Goal: Transaction & Acquisition: Book appointment/travel/reservation

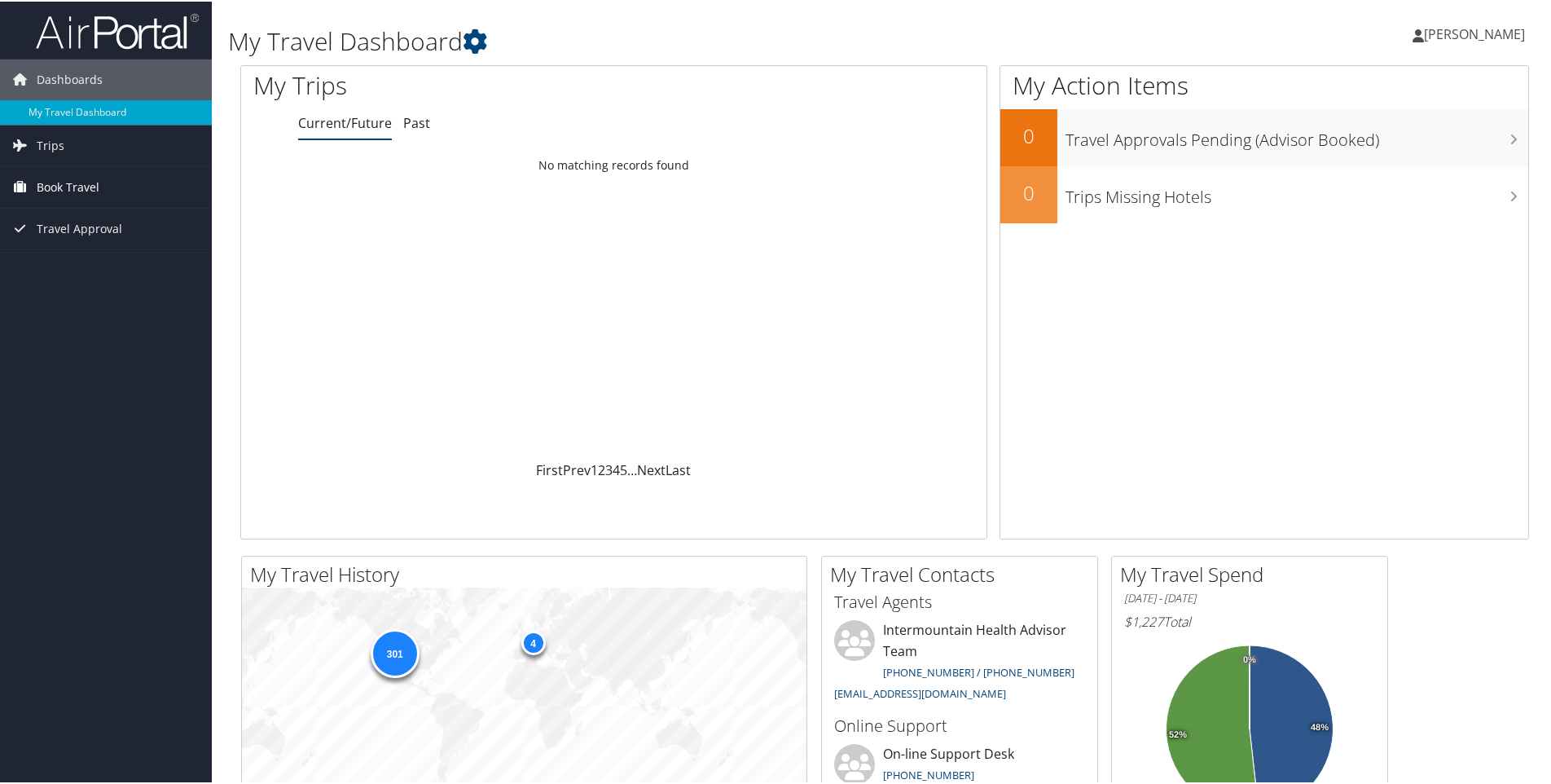
click at [72, 177] on span "Book Travel" at bounding box center [67, 186] width 63 height 41
click at [96, 264] on link "Book/Manage Online Trips" at bounding box center [106, 267] width 212 height 25
click at [91, 258] on link "Book/Manage Online Trips" at bounding box center [106, 267] width 212 height 25
click at [70, 262] on link "Book/Manage Online Trips" at bounding box center [106, 267] width 212 height 25
click at [84, 262] on link "Book/Manage Online Trips" at bounding box center [106, 267] width 212 height 25
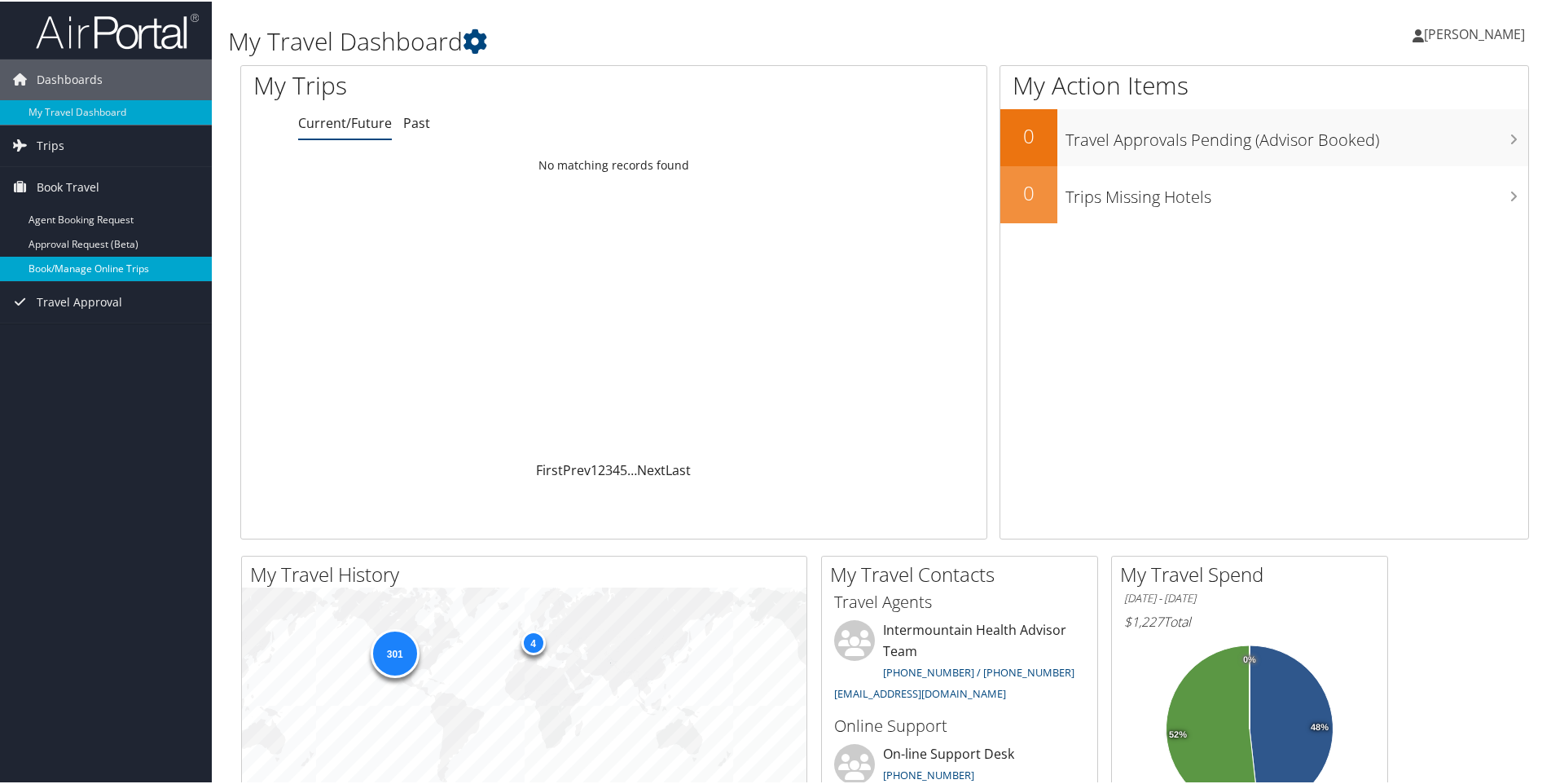
click at [69, 262] on link "Book/Manage Online Trips" at bounding box center [106, 267] width 212 height 25
click at [409, 119] on link "Past" at bounding box center [417, 121] width 27 height 18
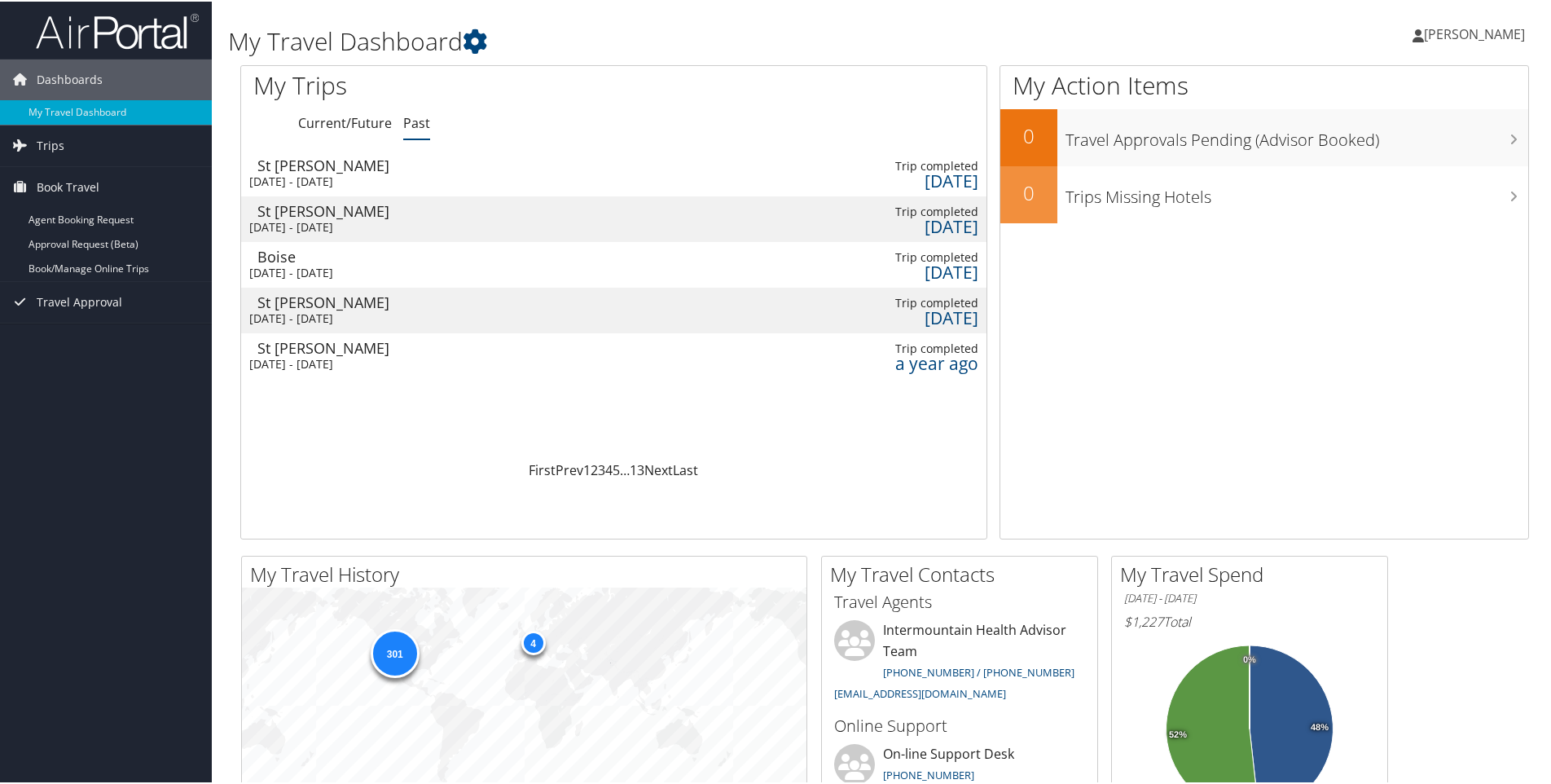
click at [290, 207] on div "St George" at bounding box center [342, 209] width 170 height 15
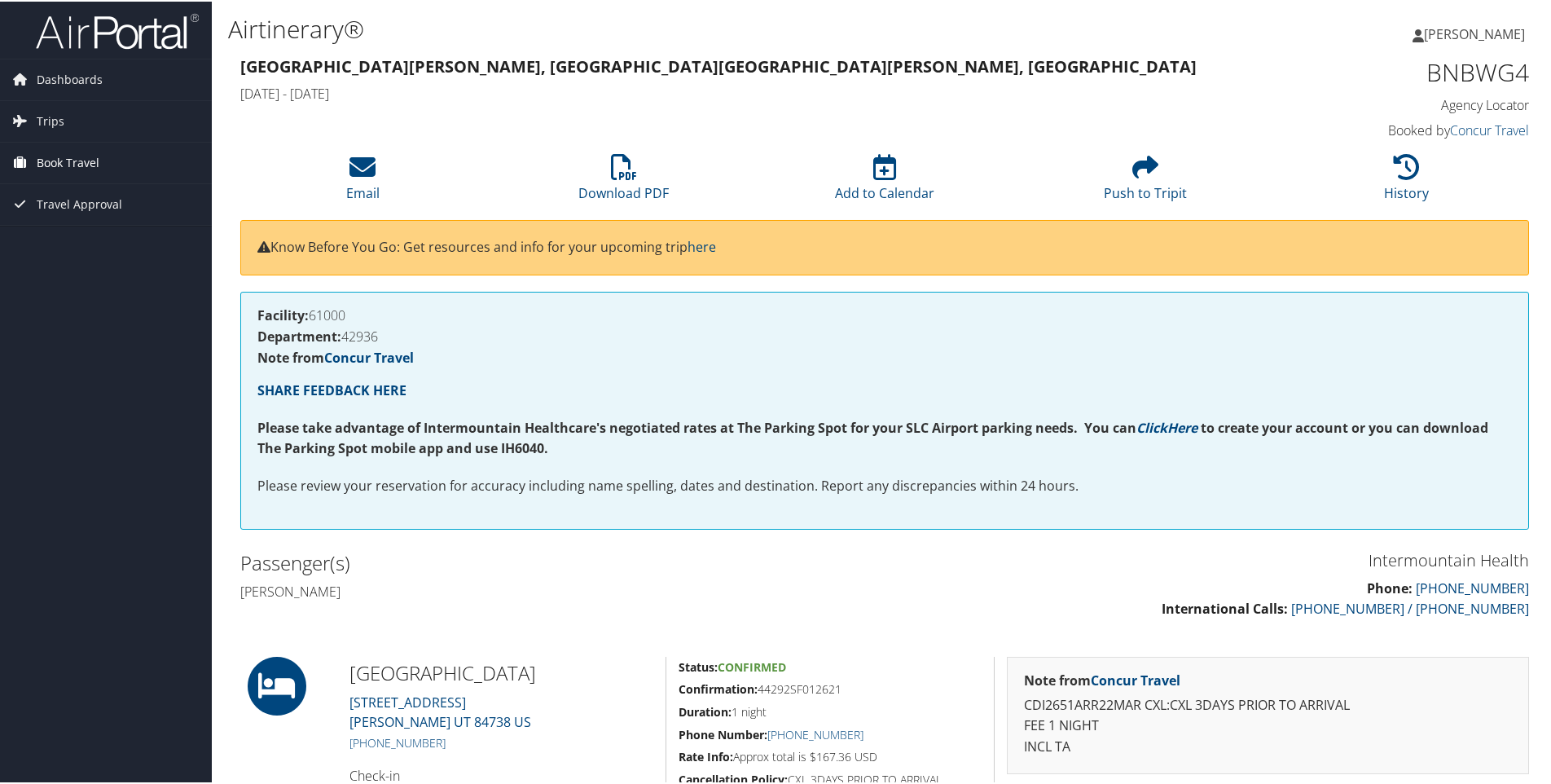
click at [33, 155] on link "Book Travel" at bounding box center [106, 161] width 212 height 41
click at [72, 267] on span "Travel Approval" at bounding box center [79, 276] width 86 height 41
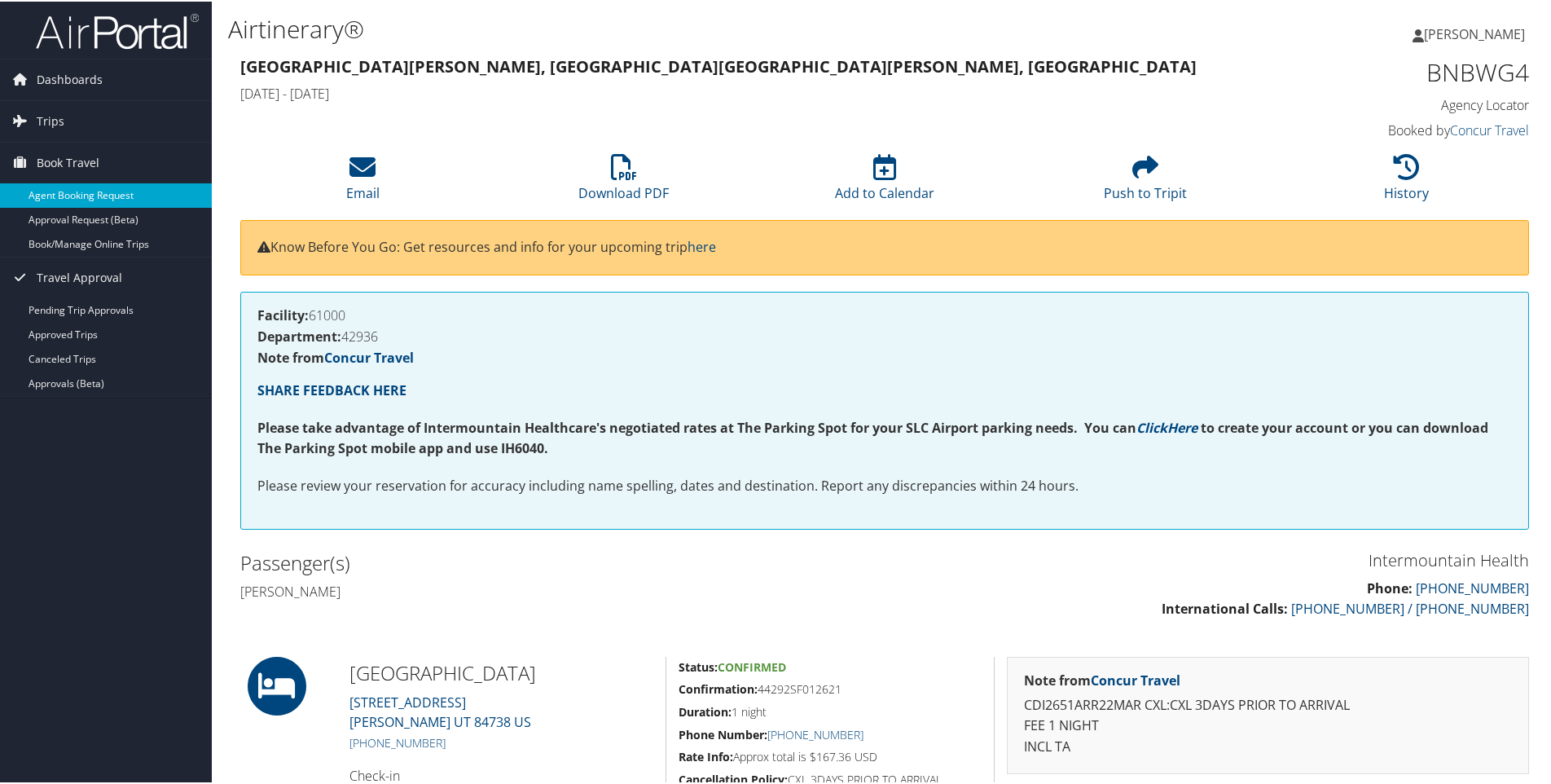
click at [74, 189] on link "Agent Booking Request" at bounding box center [106, 193] width 212 height 25
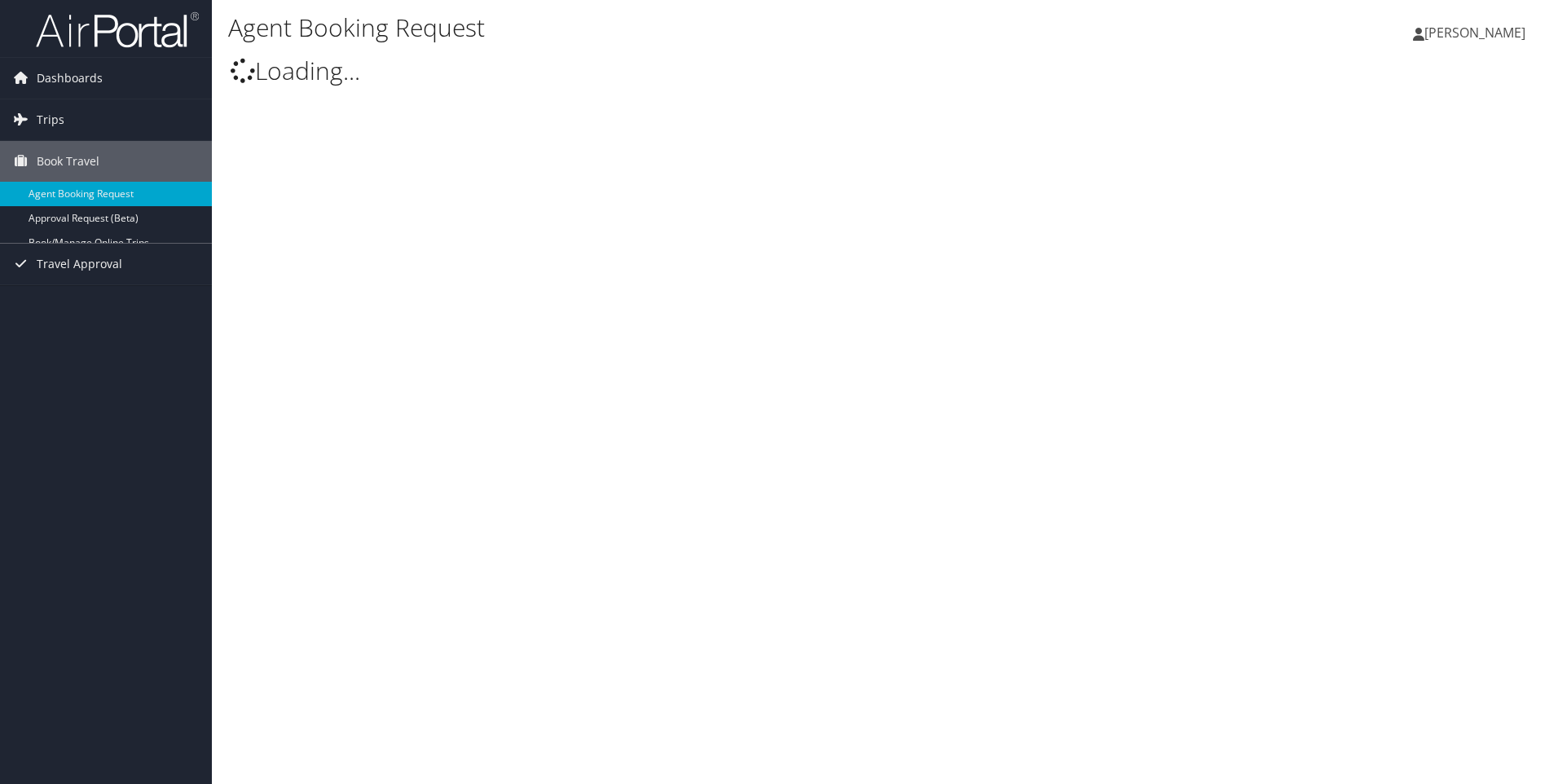
select select "[EMAIL_ADDRESS][DOMAIN_NAME]"
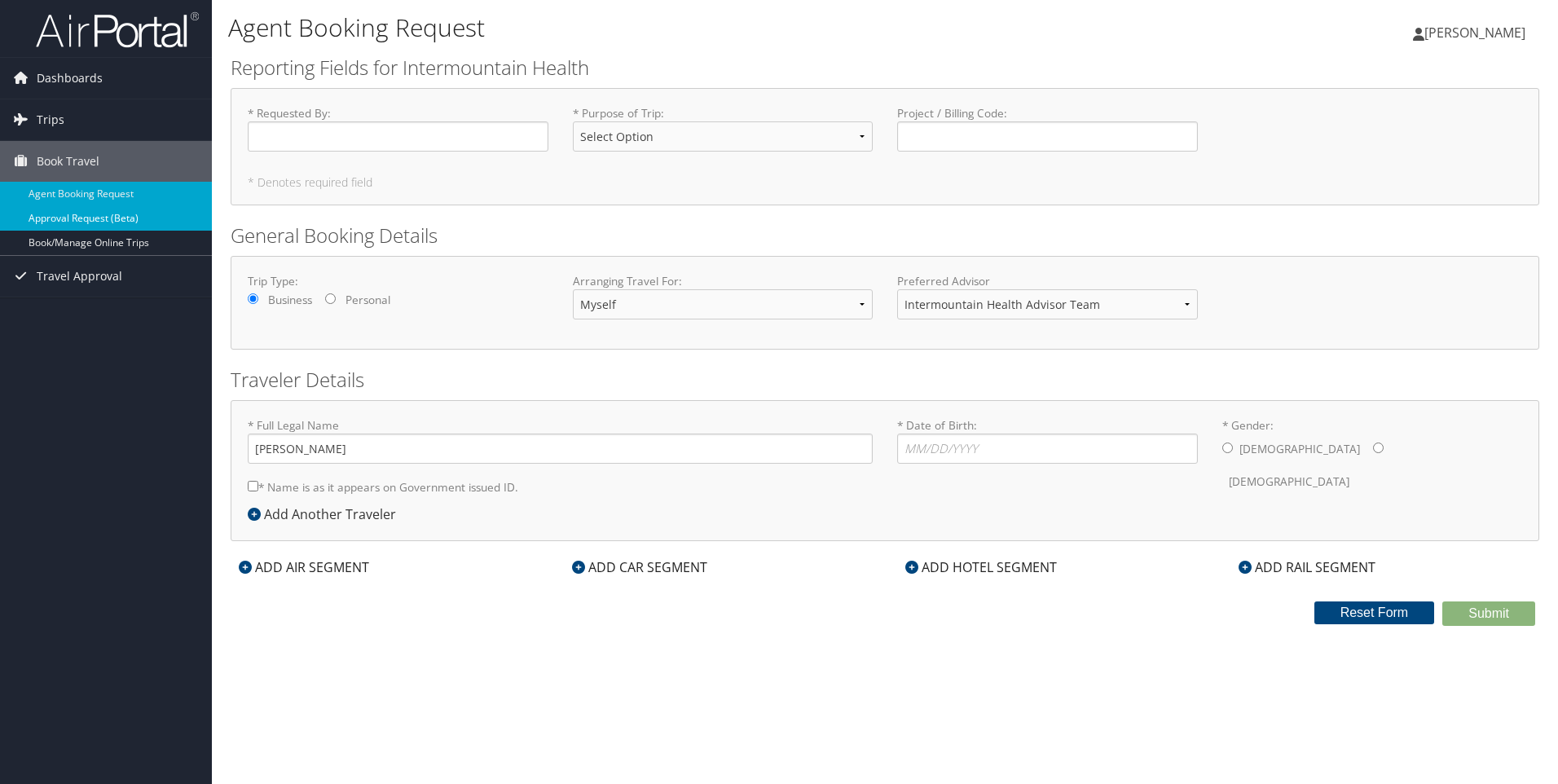
click at [74, 217] on link "Approval Request (Beta)" at bounding box center [106, 218] width 212 height 25
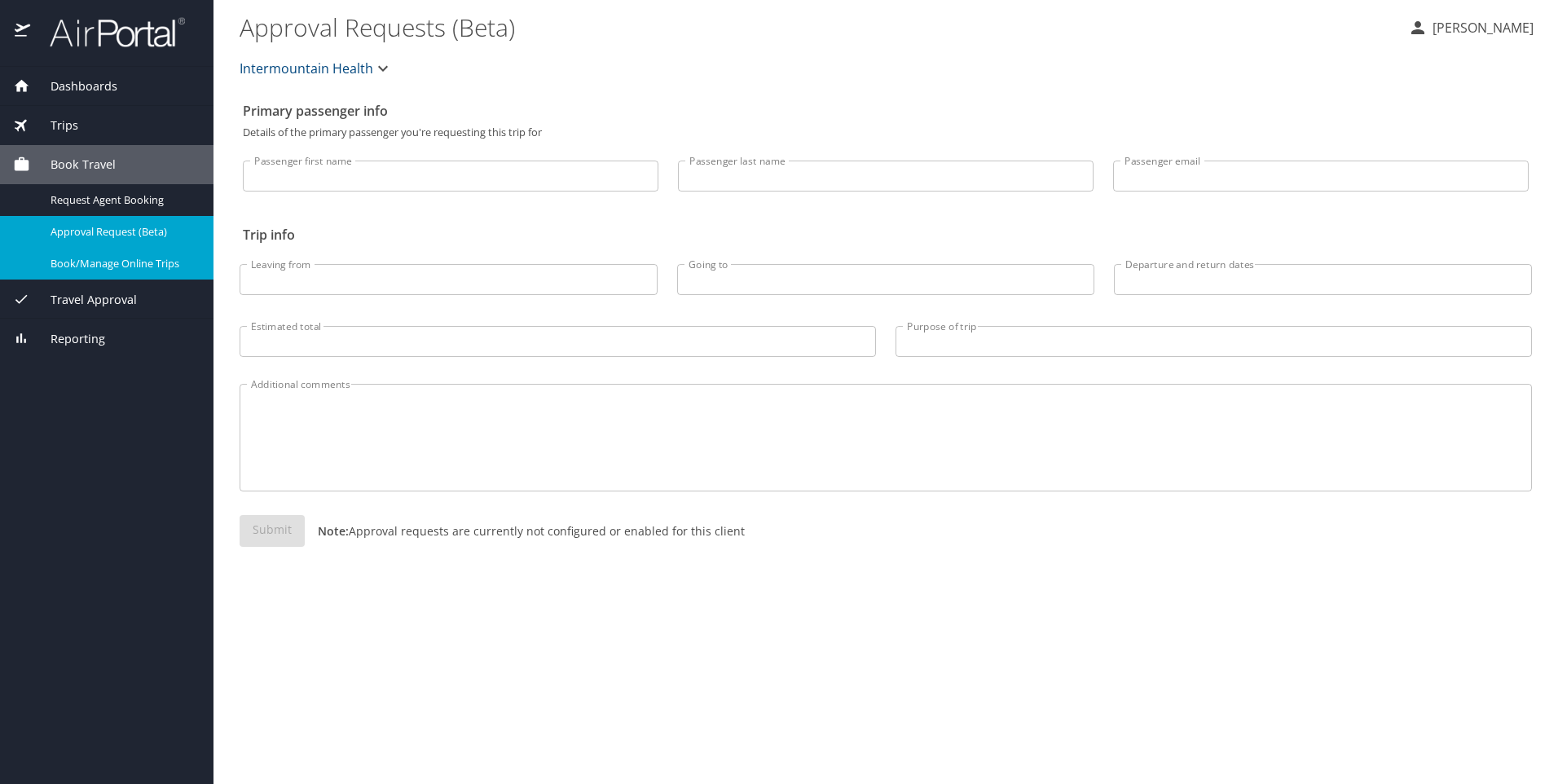
click at [79, 251] on link "Book/Manage Online Trips" at bounding box center [107, 263] width 213 height 32
